Goal: Transaction & Acquisition: Download file/media

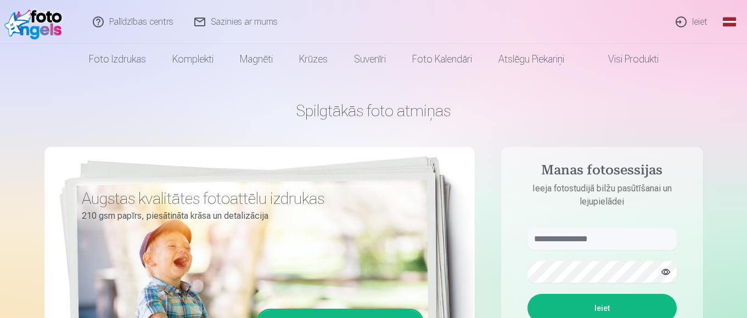
click at [341, 170] on div "Augstas kvalitātes fotoattēlu izdrukas 210 gsm papīrs, piesātināta krāsa un det…" at bounding box center [259, 298] width 430 height 302
click at [564, 243] on input "text" at bounding box center [601, 239] width 149 height 22
type input "**********"
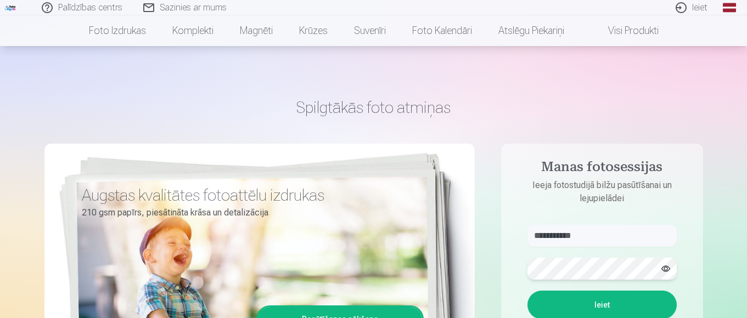
scroll to position [165, 0]
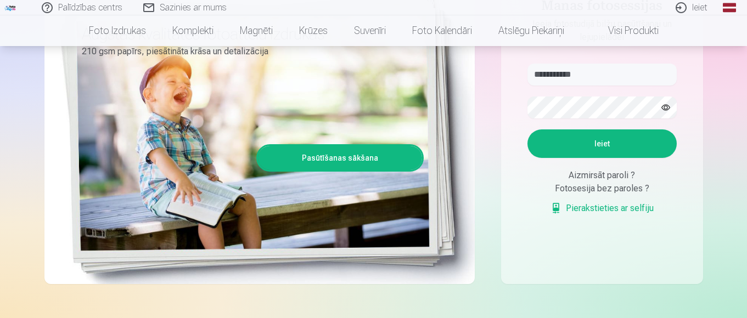
click at [625, 139] on button "Ieiet" at bounding box center [601, 144] width 149 height 29
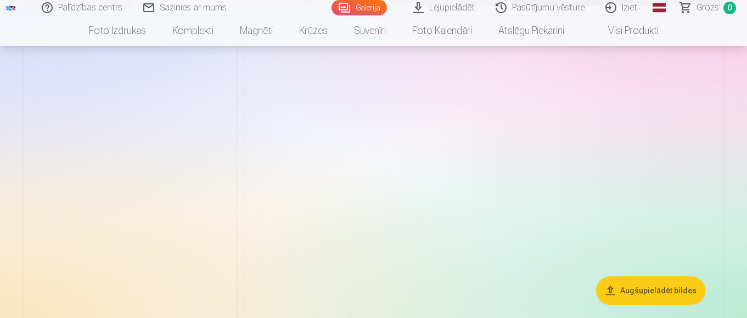
scroll to position [15329, 0]
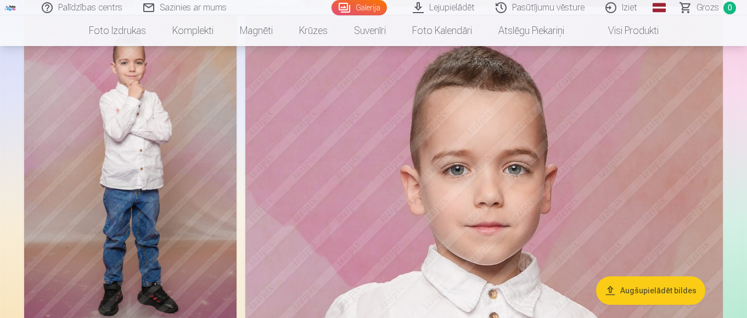
click at [664, 289] on button "Augšupielādēt bildes" at bounding box center [650, 291] width 109 height 29
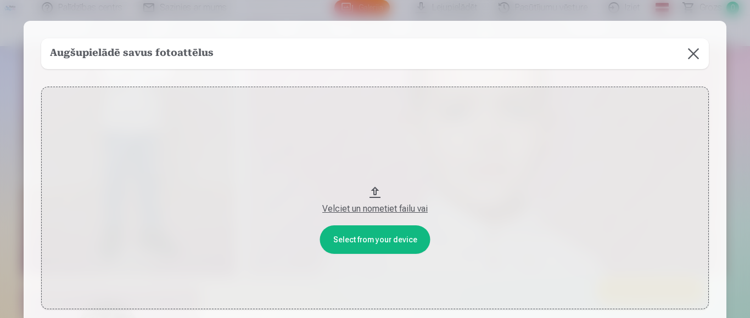
scroll to position [0, 0]
click at [389, 245] on button "Velciet un nometiet failu vai" at bounding box center [374, 199] width 667 height 223
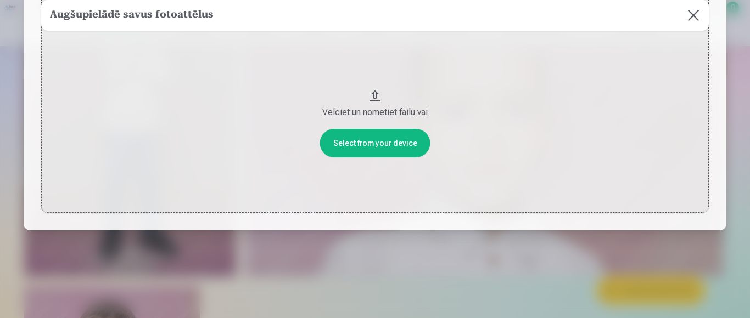
click at [379, 141] on button "Velciet un nometiet failu vai" at bounding box center [374, 101] width 667 height 223
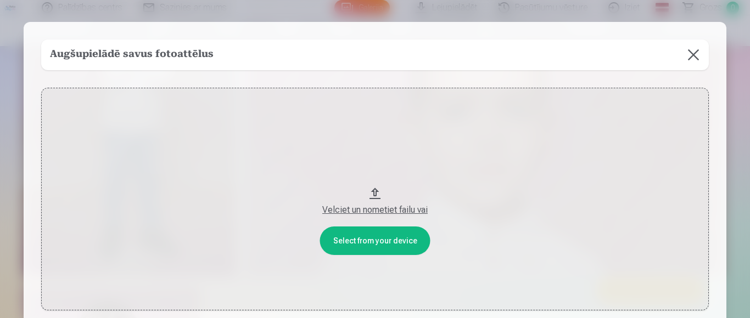
click at [379, 211] on div "Velciet un nometiet failu vai" at bounding box center [374, 210] width 645 height 13
click at [381, 211] on div "Velciet un nometiet failu vai" at bounding box center [374, 210] width 645 height 13
click at [683, 57] on button at bounding box center [693, 55] width 31 height 31
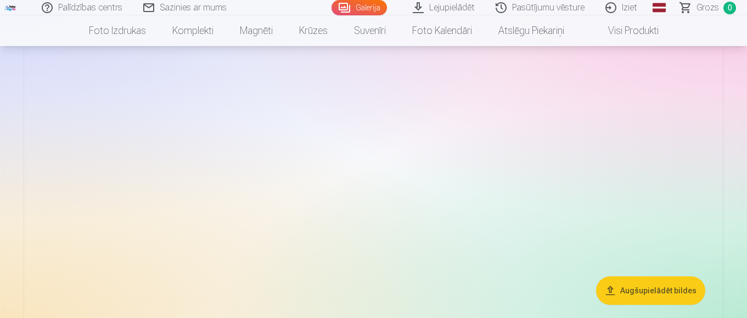
scroll to position [13684, 0]
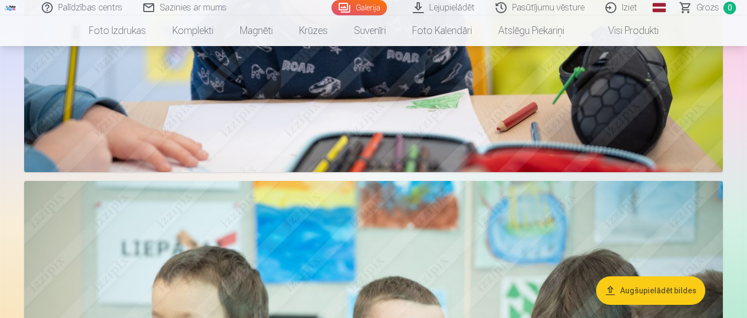
click at [442, 5] on link "Lejupielādēt" at bounding box center [444, 7] width 83 height 15
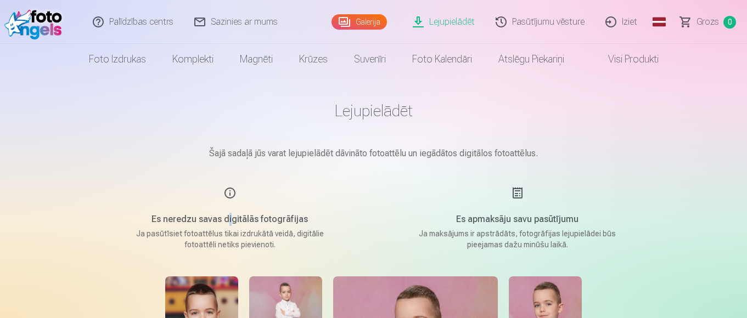
click at [231, 194] on div "Es neredzu savas digitālās fotogrāfijas Ja pasūtīsiet fotoattēlus tikai izdrukā…" at bounding box center [229, 219] width 261 height 64
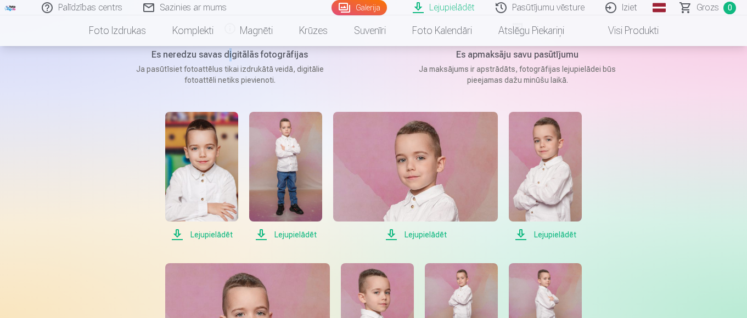
scroll to position [55, 0]
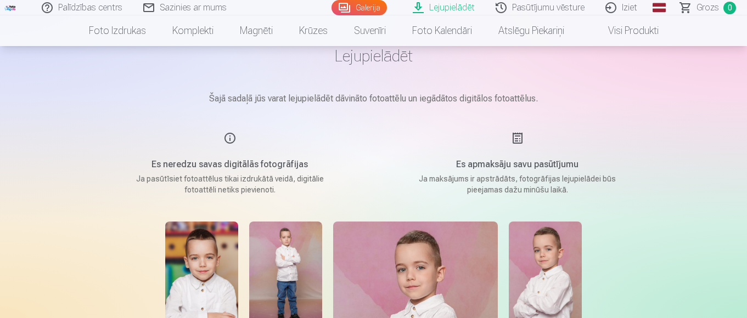
click at [511, 171] on h5 "Es apmaksāju savu pasūtījumu" at bounding box center [517, 164] width 209 height 13
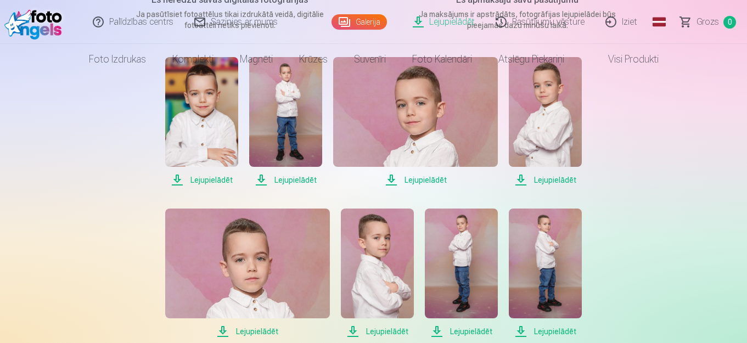
scroll to position [0, 0]
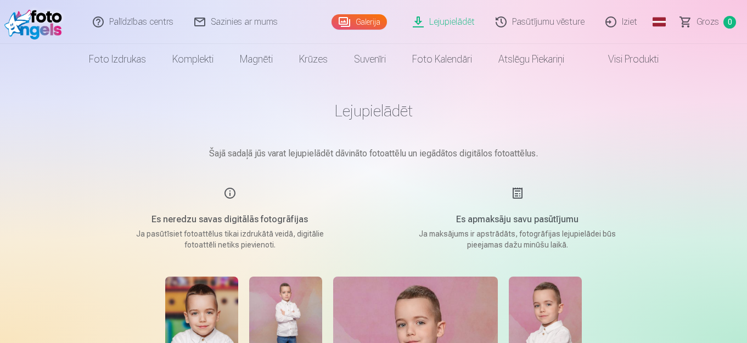
click at [557, 17] on link "Pasūtījumu vēsture" at bounding box center [541, 22] width 110 height 44
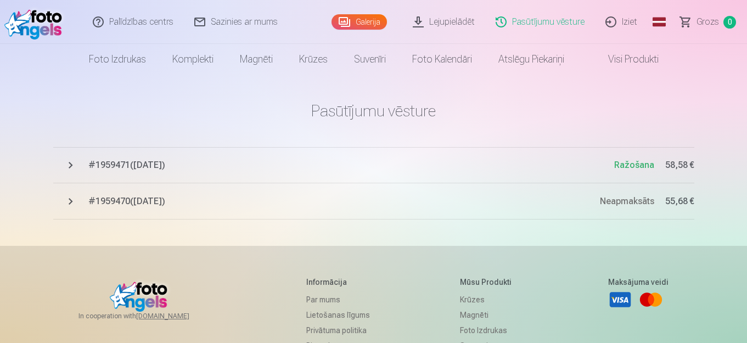
click at [71, 161] on button "# 1959471 ( 10.09.2025 ) Ražošana 58,58 €" at bounding box center [373, 165] width 641 height 36
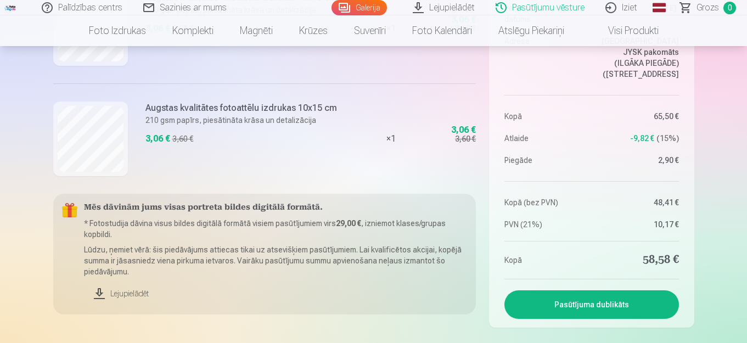
scroll to position [1756, 0]
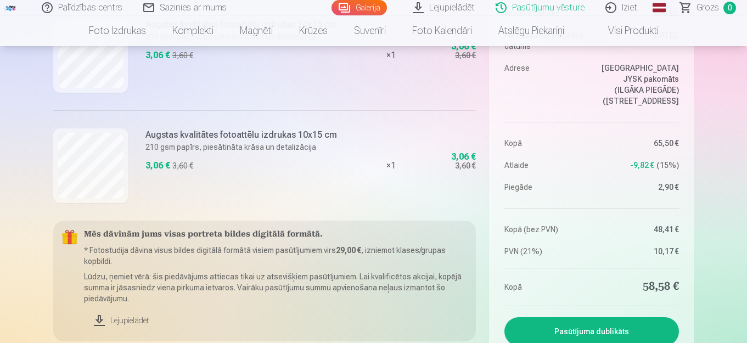
click at [133, 318] on link "Lejupielādēt" at bounding box center [276, 320] width 384 height 24
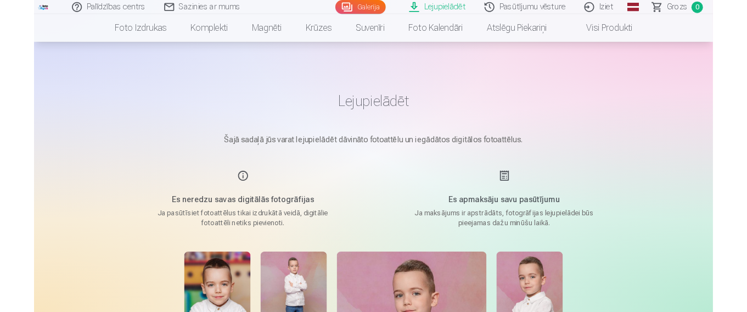
scroll to position [274, 0]
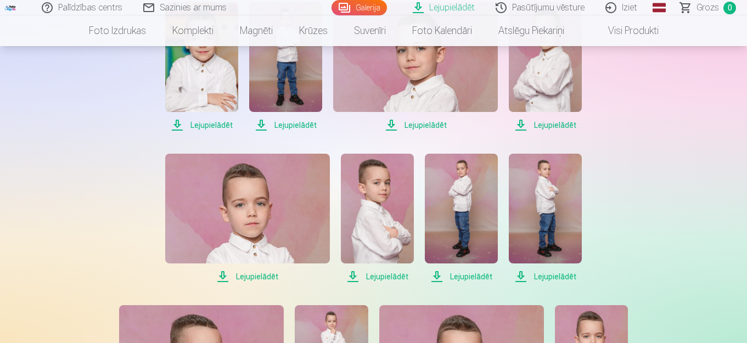
click at [218, 123] on span "Lejupielādēt" at bounding box center [201, 125] width 73 height 13
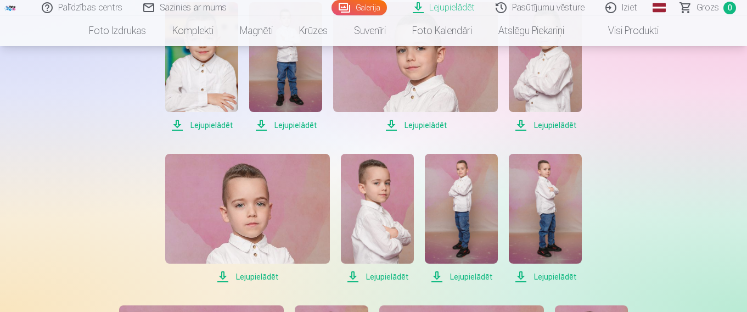
click at [293, 123] on span "Lejupielādēt" at bounding box center [285, 125] width 73 height 13
click at [293, 122] on span "Lejupielādēt" at bounding box center [285, 125] width 73 height 13
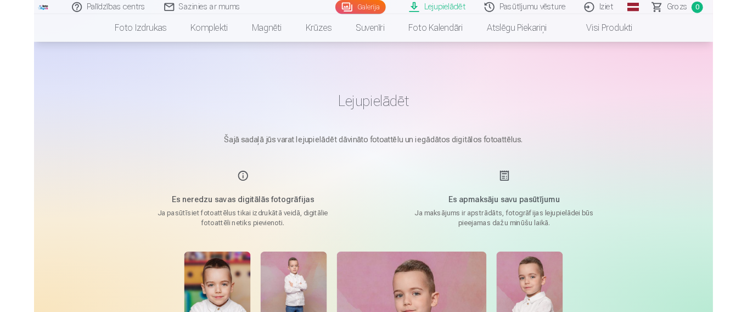
scroll to position [220, 0]
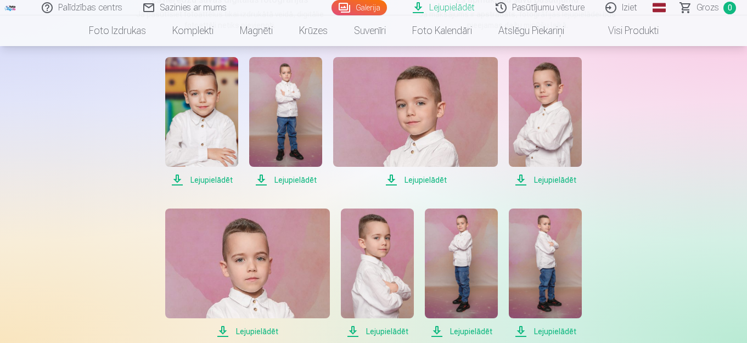
click at [426, 182] on span "Lejupielādēt" at bounding box center [415, 179] width 165 height 13
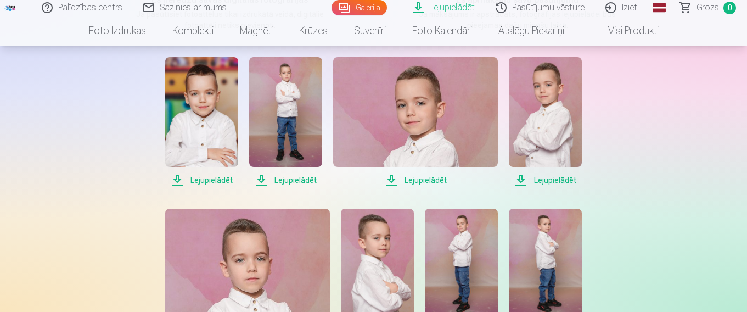
click at [553, 179] on span "Lejupielādēt" at bounding box center [545, 179] width 73 height 13
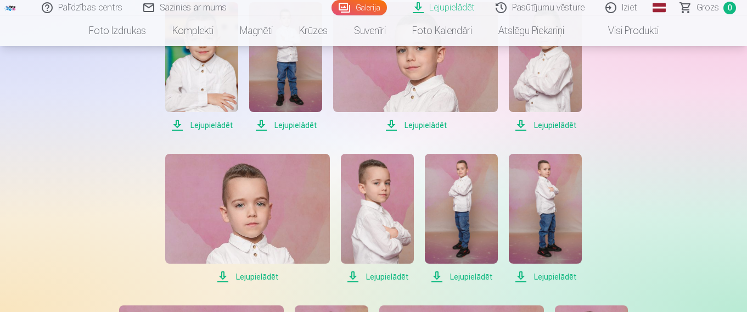
click at [267, 275] on span "Lejupielādēt" at bounding box center [247, 276] width 165 height 13
click at [383, 277] on span "Lejupielādēt" at bounding box center [377, 276] width 73 height 13
click at [462, 276] on span "Lejupielādēt" at bounding box center [461, 276] width 73 height 13
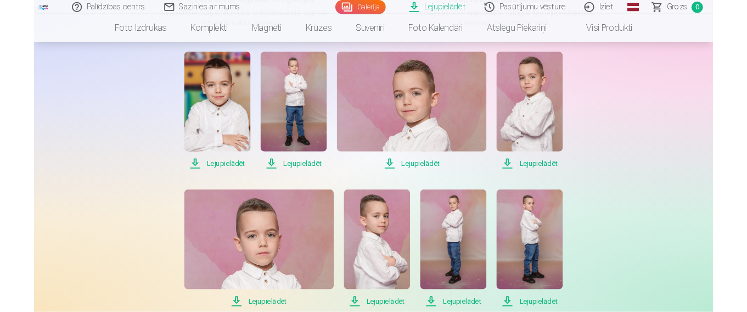
scroll to position [329, 0]
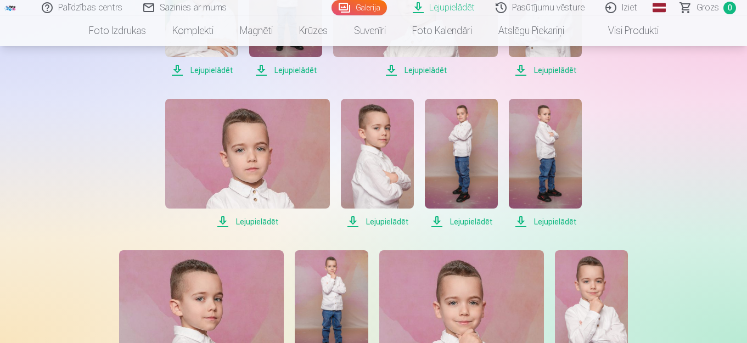
click at [553, 224] on span "Lejupielādēt" at bounding box center [545, 221] width 73 height 13
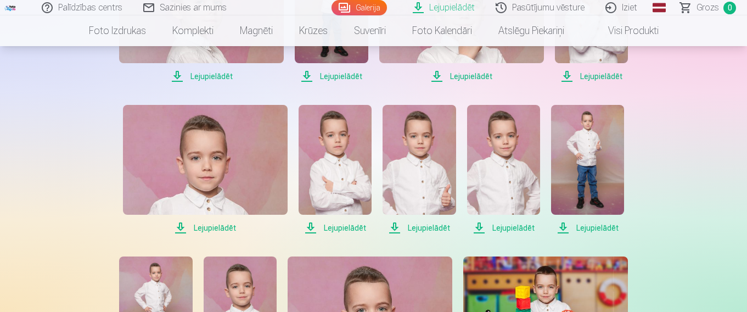
scroll to position [665, 0]
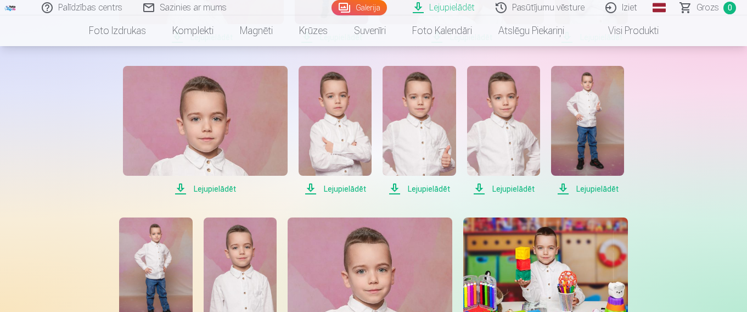
click at [210, 188] on span "Lejupielādēt" at bounding box center [205, 188] width 165 height 13
click at [340, 187] on span "Lejupielādēt" at bounding box center [335, 188] width 73 height 13
click at [420, 186] on span "Lejupielādēt" at bounding box center [419, 188] width 73 height 13
click at [501, 186] on span "Lejupielādēt" at bounding box center [503, 188] width 73 height 13
click at [588, 187] on span "Lejupielādēt" at bounding box center [587, 188] width 73 height 13
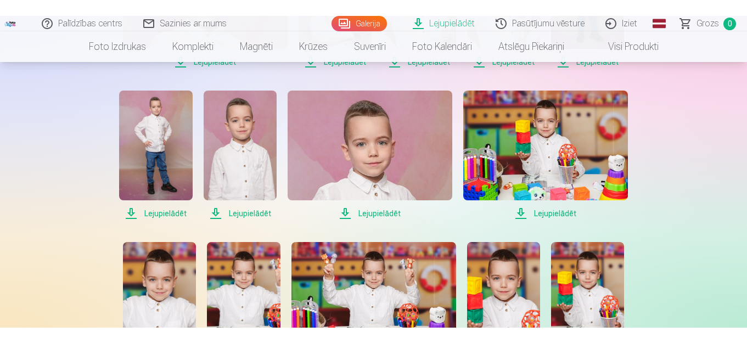
scroll to position [720, 0]
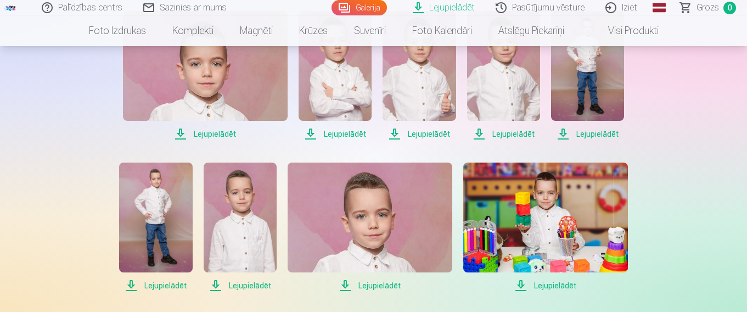
click at [168, 284] on span "Lejupielādēt" at bounding box center [155, 285] width 73 height 13
click at [245, 282] on span "Lejupielādēt" at bounding box center [240, 285] width 73 height 13
click at [377, 283] on span "Lejupielādēt" at bounding box center [370, 285] width 165 height 13
click at [555, 285] on span "Lejupielādēt" at bounding box center [545, 285] width 165 height 13
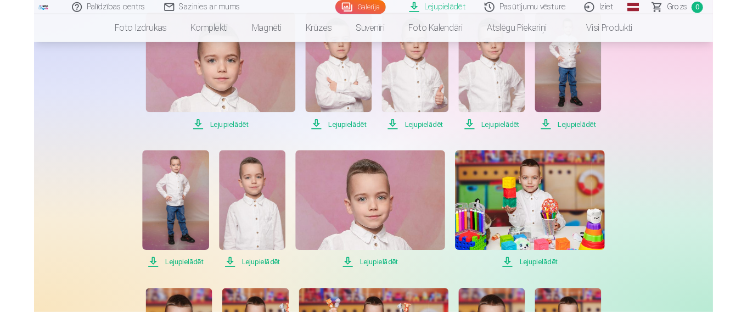
scroll to position [882, 0]
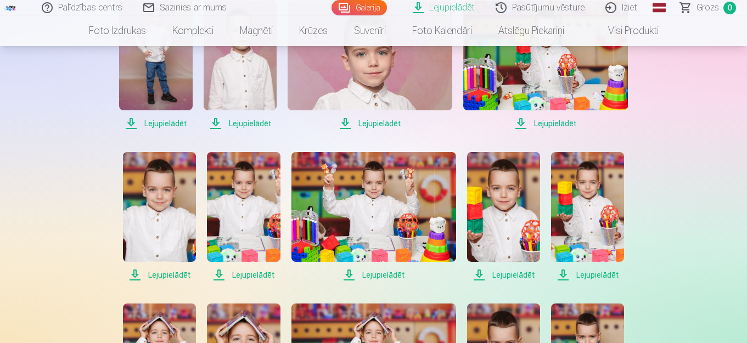
click at [171, 275] on span "Lejupielādēt" at bounding box center [159, 274] width 73 height 13
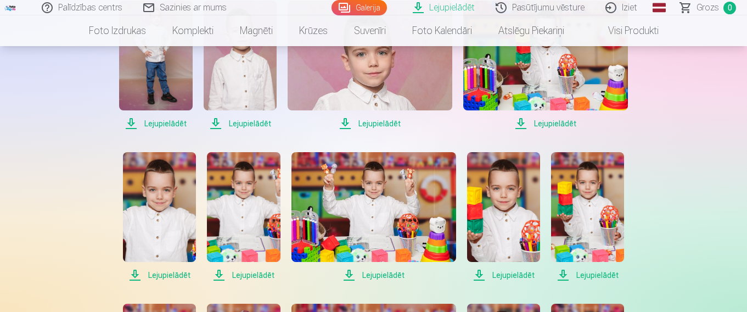
click at [256, 273] on span "Lejupielādēt" at bounding box center [243, 274] width 73 height 13
click at [378, 273] on span "Lejupielādēt" at bounding box center [373, 274] width 165 height 13
click at [514, 276] on span "Lejupielādēt" at bounding box center [503, 274] width 73 height 13
click at [594, 273] on span "Lejupielādēt" at bounding box center [587, 274] width 73 height 13
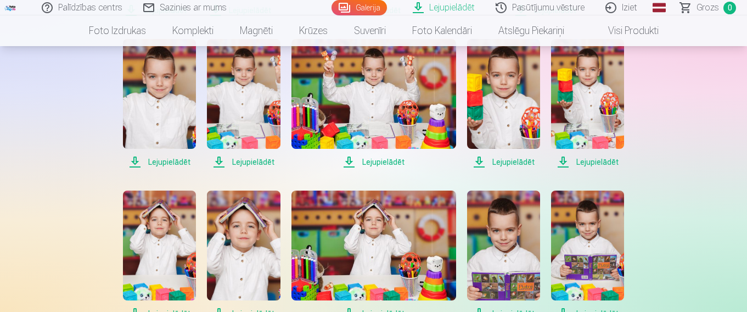
scroll to position [1047, 0]
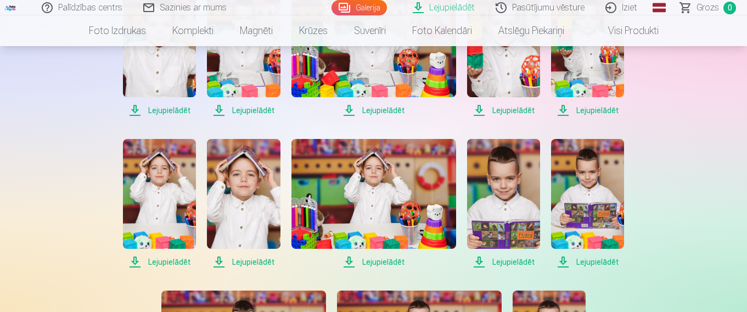
click at [177, 259] on span "Lejupielādēt" at bounding box center [159, 261] width 73 height 13
click at [252, 262] on span "Lejupielādēt" at bounding box center [243, 261] width 73 height 13
click at [380, 259] on span "Lejupielādēt" at bounding box center [373, 261] width 165 height 13
click at [519, 260] on span "Lejupielādēt" at bounding box center [503, 261] width 73 height 13
click at [593, 262] on span "Lejupielādēt" at bounding box center [587, 261] width 73 height 13
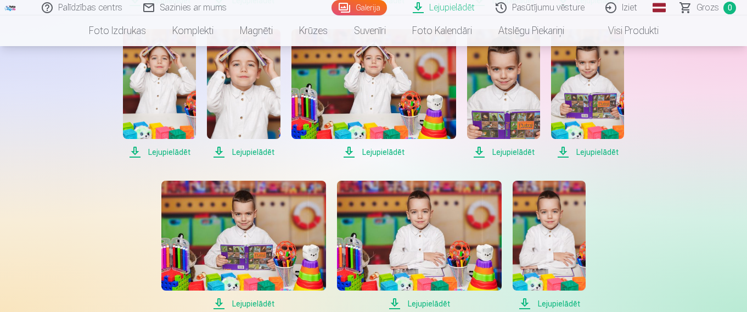
scroll to position [1211, 0]
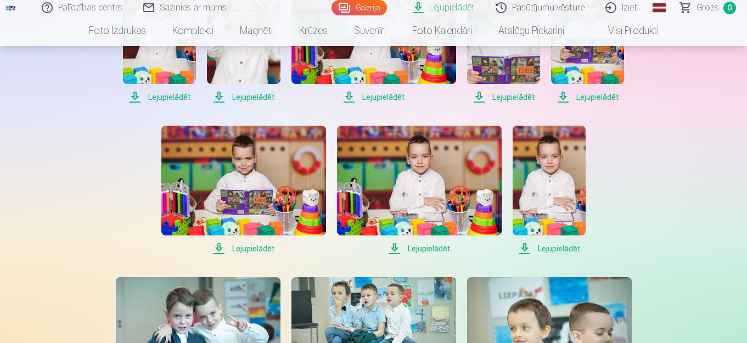
click at [257, 249] on span "Lejupielādēt" at bounding box center [243, 248] width 165 height 13
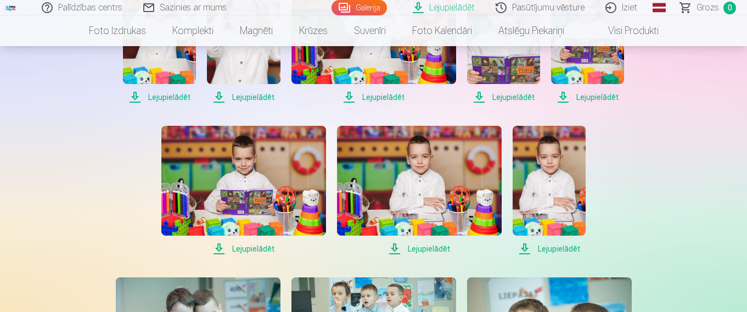
click at [436, 248] on span "Lejupielādēt" at bounding box center [419, 248] width 165 height 13
click at [555, 248] on span "Lejupielādēt" at bounding box center [549, 248] width 73 height 13
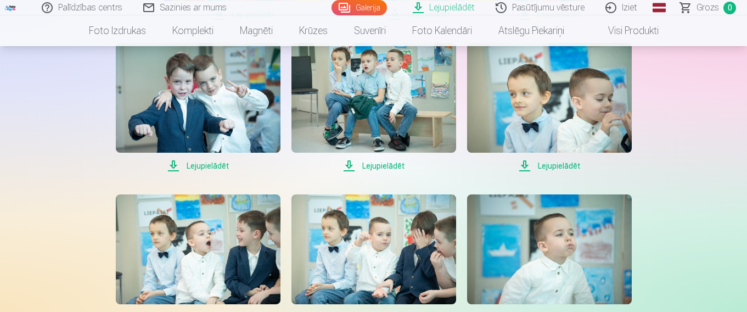
scroll to position [1407, 0]
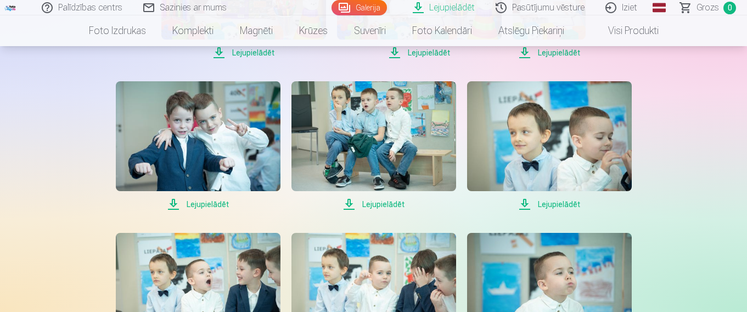
click at [210, 202] on span "Lejupielādēt" at bounding box center [198, 204] width 165 height 13
click at [377, 203] on span "Lejupielādēt" at bounding box center [373, 204] width 165 height 13
click at [378, 205] on span "Lejupielādēt" at bounding box center [373, 204] width 165 height 13
click at [571, 206] on span "Lejupielādēt" at bounding box center [549, 204] width 165 height 13
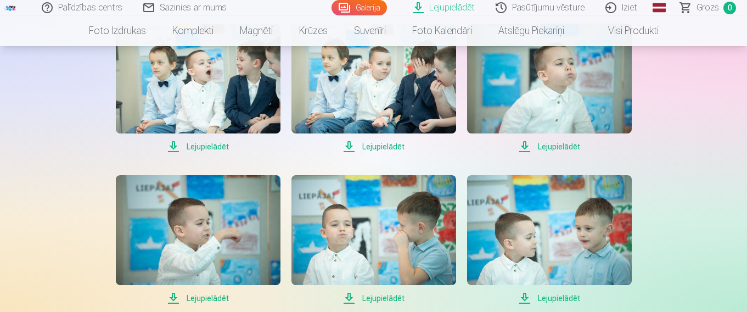
scroll to position [1621, 0]
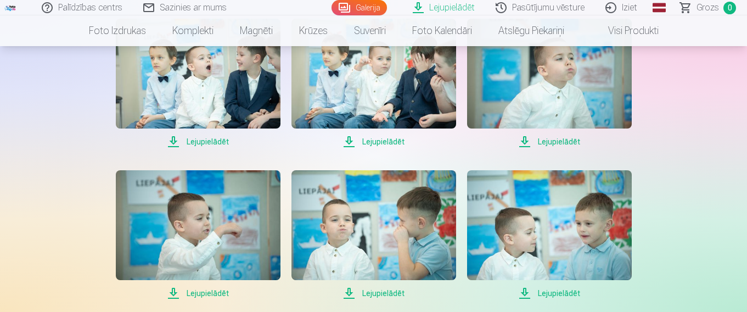
click at [206, 140] on span "Lejupielādēt" at bounding box center [198, 141] width 165 height 13
click at [385, 143] on span "Lejupielādēt" at bounding box center [373, 141] width 165 height 13
click at [564, 140] on span "Lejupielādēt" at bounding box center [549, 141] width 165 height 13
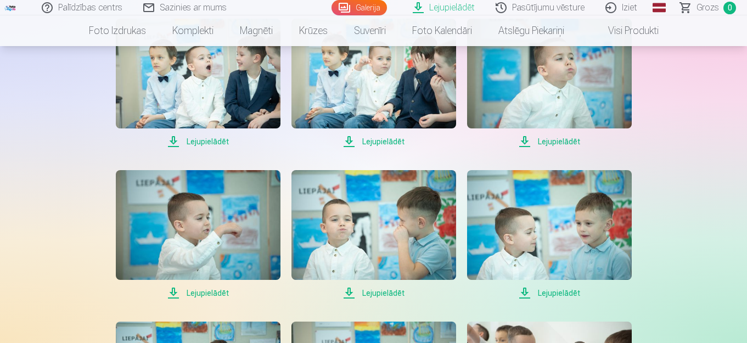
click at [216, 295] on span "Lejupielādēt" at bounding box center [198, 293] width 165 height 13
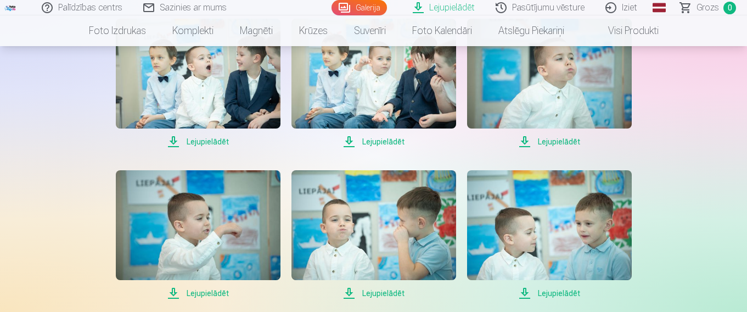
click at [381, 294] on span "Lejupielādēt" at bounding box center [373, 293] width 165 height 13
click at [564, 138] on span "Lejupielādēt" at bounding box center [549, 141] width 165 height 13
click at [561, 296] on span "Lejupielādēt" at bounding box center [549, 293] width 165 height 13
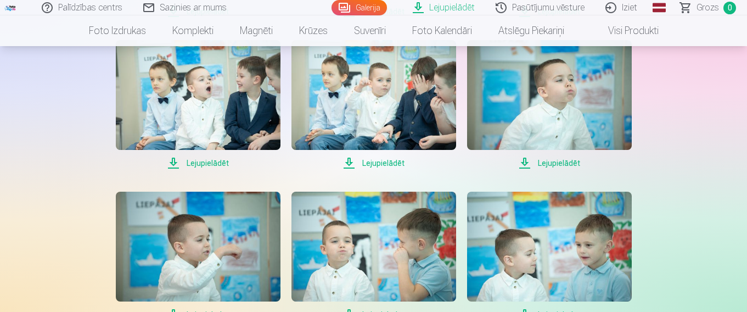
scroll to position [1841, 0]
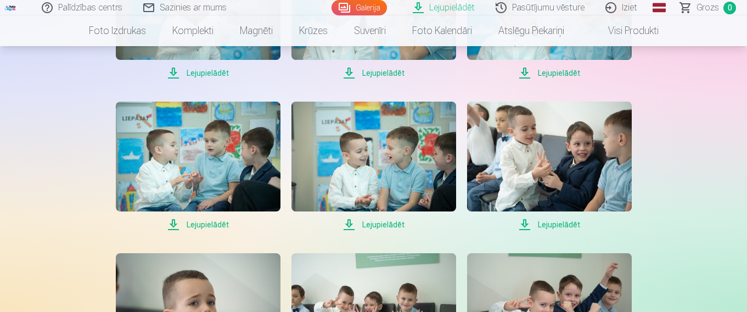
click at [208, 225] on span "Lejupielādēt" at bounding box center [198, 224] width 165 height 13
click at [379, 224] on span "Lejupielādēt" at bounding box center [373, 224] width 165 height 13
click at [557, 224] on span "Lejupielādēt" at bounding box center [549, 224] width 165 height 13
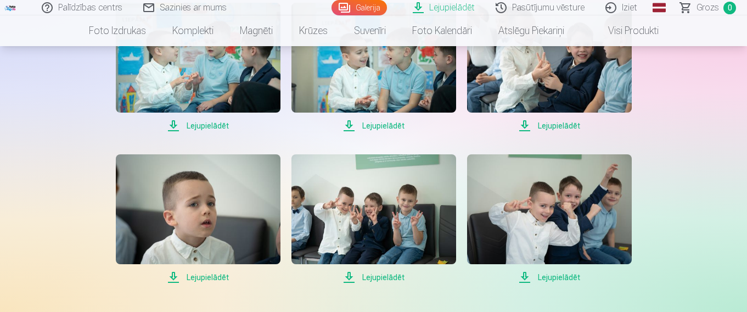
scroll to position [1963, 0]
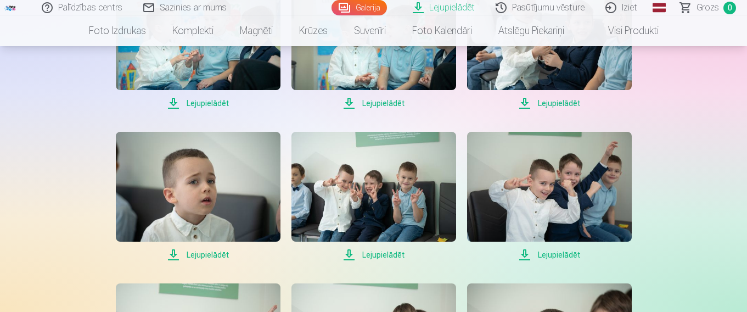
click at [215, 256] on span "Lejupielādēt" at bounding box center [198, 254] width 165 height 13
click at [391, 252] on span "Lejupielādēt" at bounding box center [373, 254] width 165 height 13
click at [563, 255] on span "Lejupielādēt" at bounding box center [549, 254] width 165 height 13
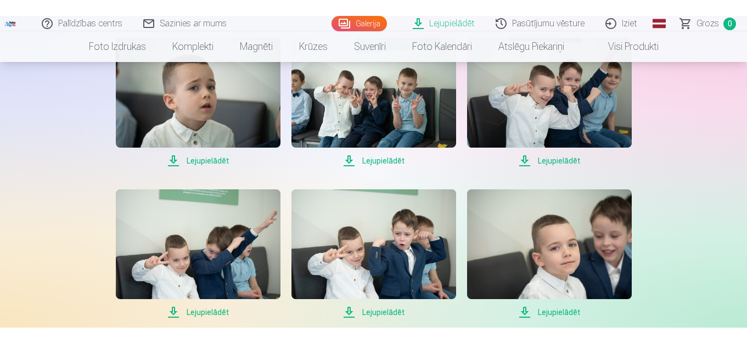
scroll to position [2127, 0]
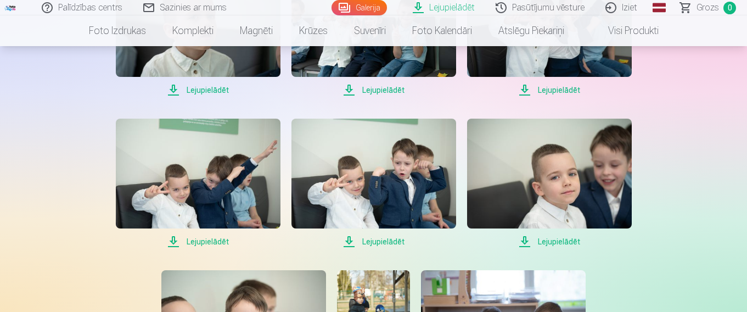
click at [205, 242] on span "Lejupielādēt" at bounding box center [198, 241] width 165 height 13
click at [393, 242] on span "Lejupielādēt" at bounding box center [373, 241] width 165 height 13
click at [558, 242] on span "Lejupielādēt" at bounding box center [549, 241] width 165 height 13
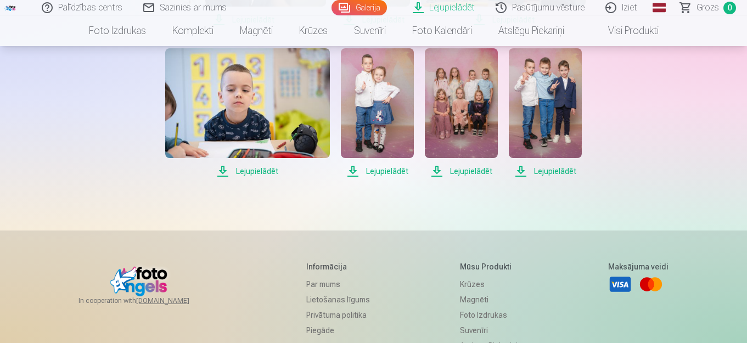
scroll to position [2057, 0]
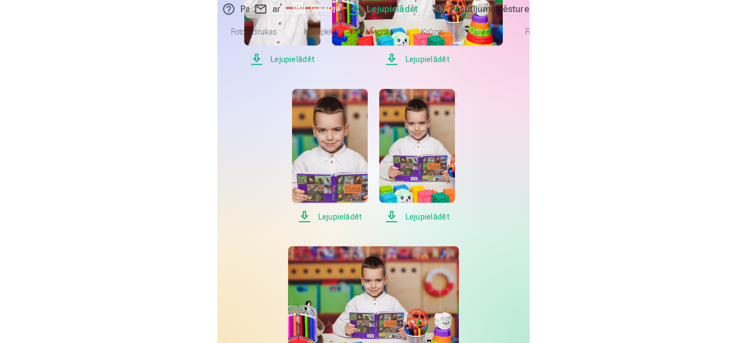
scroll to position [2222, 0]
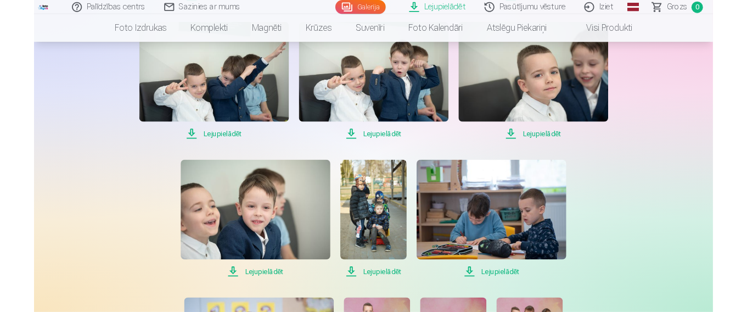
scroll to position [2222, 0]
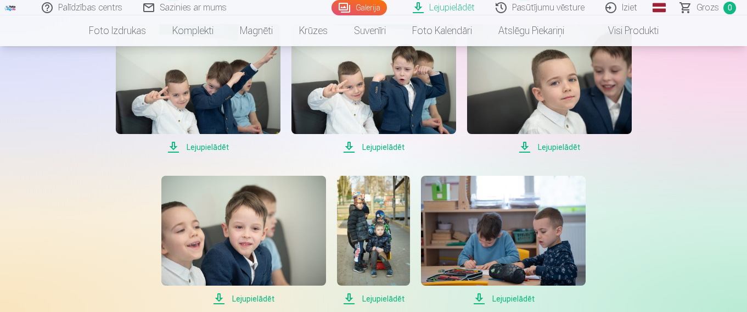
click at [381, 298] on span "Lejupielādēt" at bounding box center [373, 298] width 73 height 13
click at [504, 300] on span "Lejupielādēt" at bounding box center [503, 298] width 165 height 13
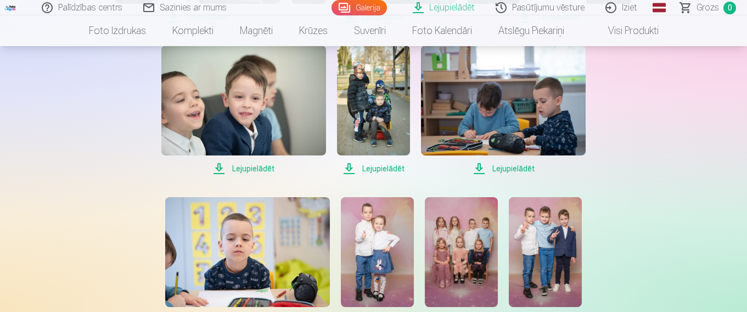
scroll to position [2386, 0]
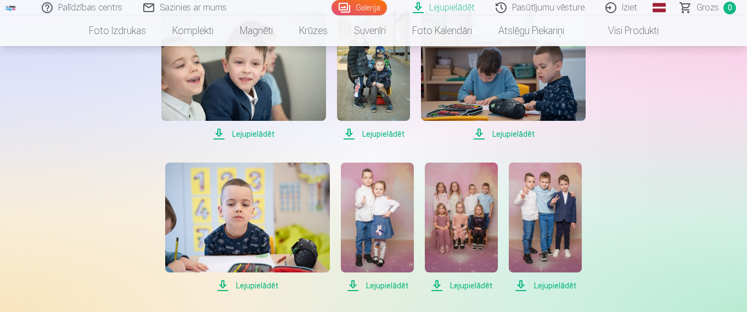
click at [254, 284] on span "Lejupielādēt" at bounding box center [247, 285] width 165 height 13
click at [388, 284] on span "Lejupielādēt" at bounding box center [377, 285] width 73 height 13
click at [470, 284] on span "Lejupielādēt" at bounding box center [461, 285] width 73 height 13
click at [553, 287] on span "Lejupielādēt" at bounding box center [545, 285] width 73 height 13
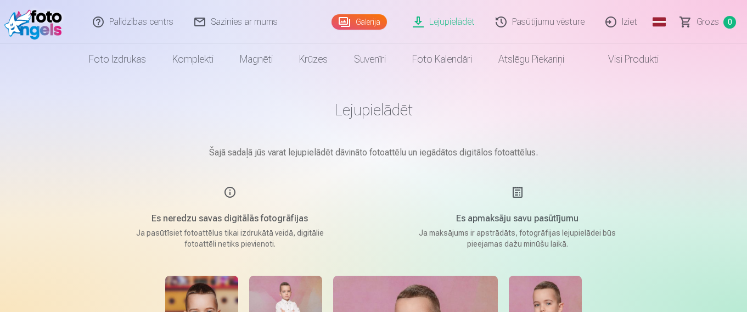
scroll to position [0, 0]
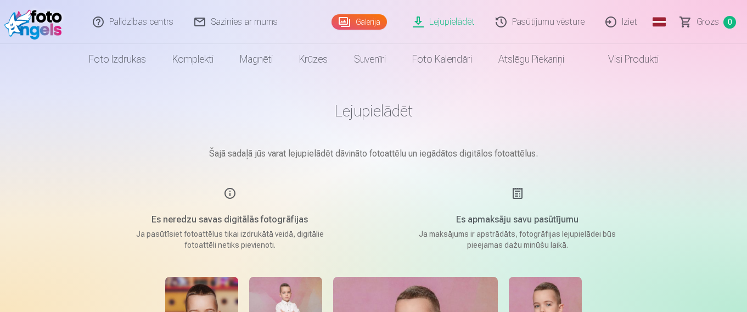
click at [635, 22] on link "Iziet" at bounding box center [622, 22] width 53 height 44
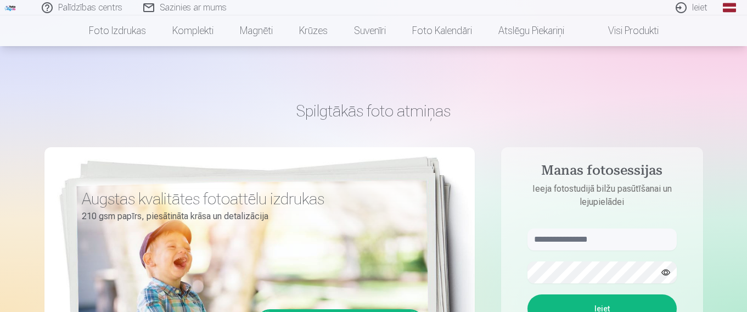
scroll to position [110, 0]
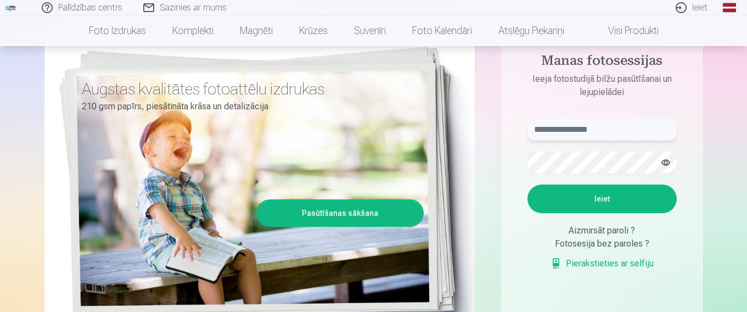
click at [552, 134] on input "text" at bounding box center [601, 130] width 149 height 22
type input "*"
type input "**********"
click at [614, 205] on button "Ieiet" at bounding box center [601, 198] width 149 height 29
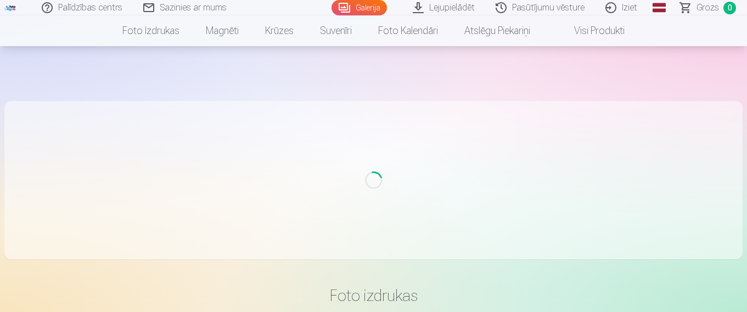
scroll to position [98, 0]
